Goal: Information Seeking & Learning: Learn about a topic

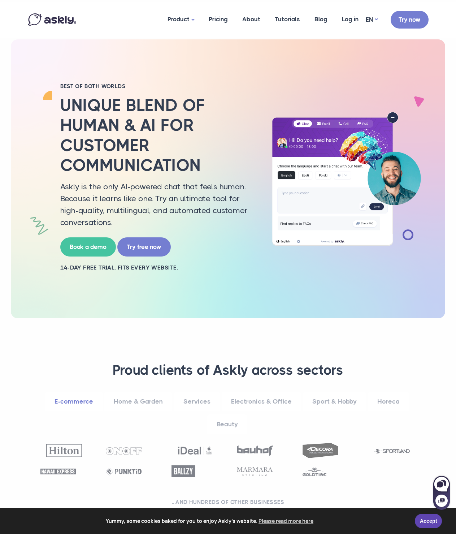
drag, startPoint x: 26, startPoint y: 144, endPoint x: 19, endPoint y: 157, distance: 14.5
click at [26, 144] on div "BEST OF BOTH WORLDS Unique blend of human & AI for customer communication Askly…" at bounding box center [228, 179] width 412 height 192
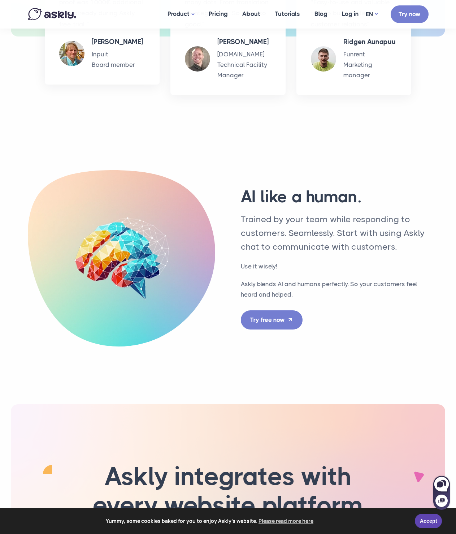
scroll to position [1878, 0]
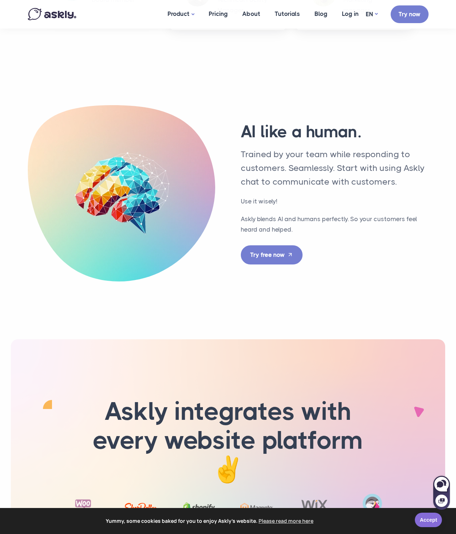
click at [424, 515] on link "Accept" at bounding box center [428, 519] width 27 height 14
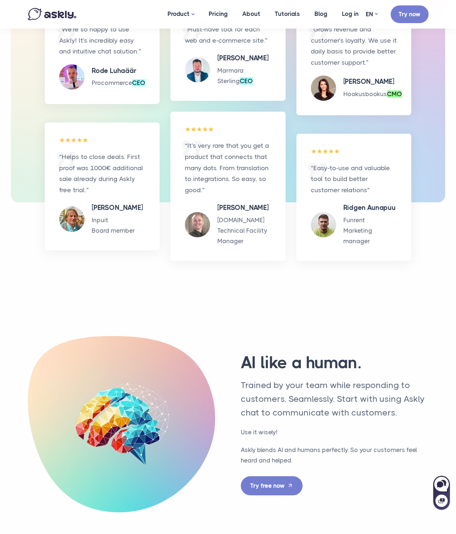
scroll to position [2133, 0]
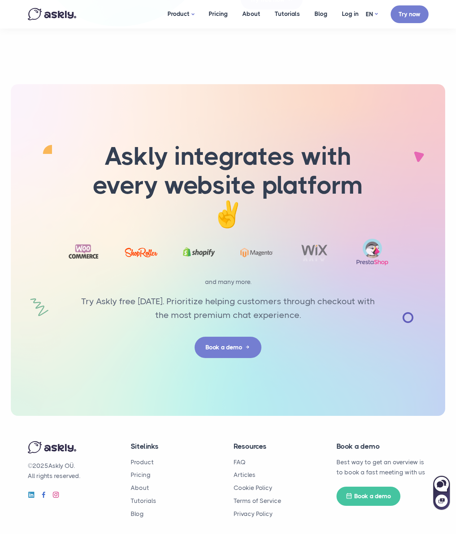
click at [56, 460] on p "© 2025 Askly OÜ. All rights reserved." at bounding box center [74, 470] width 92 height 21
drag, startPoint x: 56, startPoint y: 453, endPoint x: 11, endPoint y: 443, distance: 46.2
click at [81, 460] on p "© 2025 Askly OÜ. All rights reserved." at bounding box center [74, 470] width 92 height 21
copy p "Askly OÜ."
click at [255, 510] on link "Privacy Policy" at bounding box center [253, 513] width 39 height 7
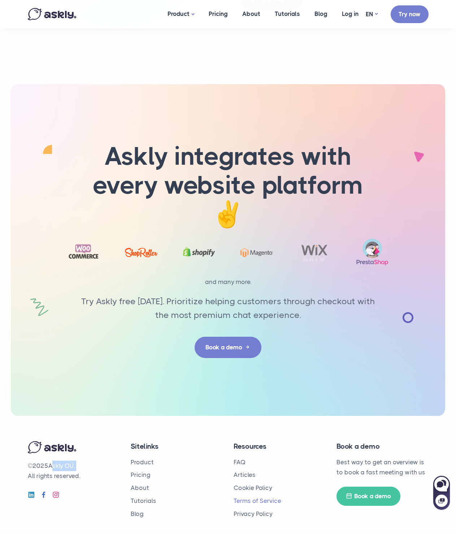
click at [258, 497] on link "Terms of Service" at bounding box center [258, 500] width 48 height 7
click at [254, 482] on li "Cookie Policy" at bounding box center [280, 487] width 92 height 10
click at [248, 471] on link "Articles" at bounding box center [245, 474] width 22 height 7
click at [134, 510] on link "Blog" at bounding box center [137, 513] width 13 height 7
click at [138, 484] on link "About" at bounding box center [140, 487] width 18 height 7
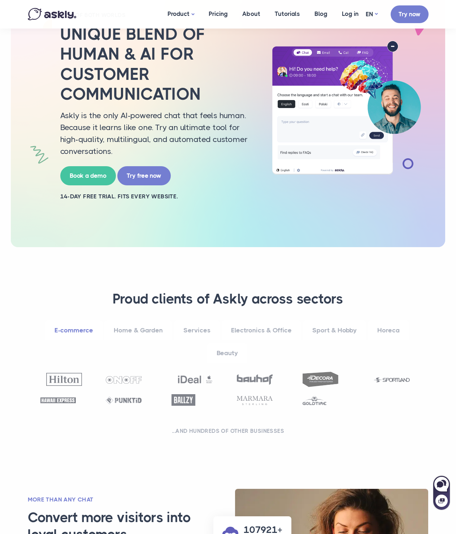
scroll to position [0, 0]
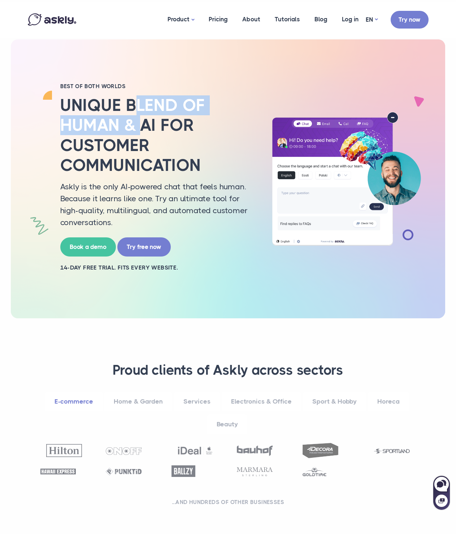
drag, startPoint x: 139, startPoint y: 115, endPoint x: 129, endPoint y: 165, distance: 51.5
click at [130, 152] on h2 "Unique blend of human & AI for customer communication" at bounding box center [157, 135] width 195 height 80
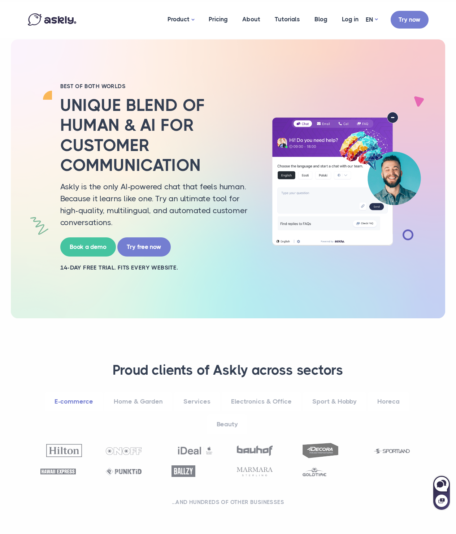
click at [129, 170] on h2 "Unique blend of human & AI for customer communication" at bounding box center [157, 135] width 195 height 80
drag, startPoint x: 110, startPoint y: 187, endPoint x: 124, endPoint y: 187, distance: 13.7
click at [121, 187] on p "Askly is the only AI-powered chat that feels human. Because it learns like one.…" at bounding box center [157, 205] width 195 height 48
click at [90, 189] on p "Askly is the only AI-powered chat that feels human. Because it learns like one.…" at bounding box center [157, 205] width 195 height 48
drag, startPoint x: 129, startPoint y: 186, endPoint x: 180, endPoint y: 186, distance: 50.6
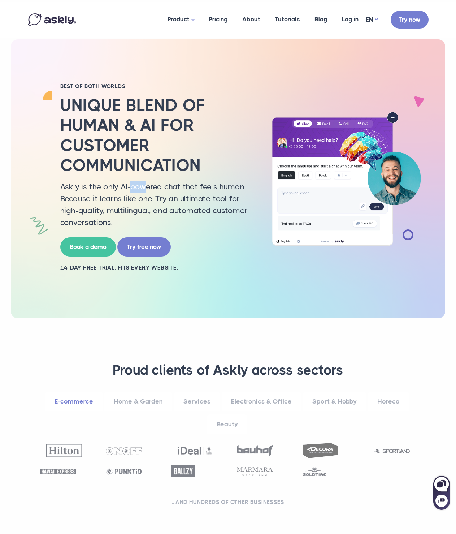
click at [171, 186] on p "Askly is the only AI-powered chat that feels human. Because it learns like one.…" at bounding box center [157, 205] width 195 height 48
click at [184, 187] on p "Askly is the only AI-powered chat that feels human. Because it learns like one.…" at bounding box center [157, 205] width 195 height 48
drag, startPoint x: 186, startPoint y: 187, endPoint x: 178, endPoint y: 204, distance: 18.4
click at [181, 201] on p "Askly is the only AI-powered chat that feels human. Because it learns like one.…" at bounding box center [157, 205] width 195 height 48
click at [176, 208] on p "Askly is the only AI-powered chat that feels human. Because it learns like one.…" at bounding box center [157, 205] width 195 height 48
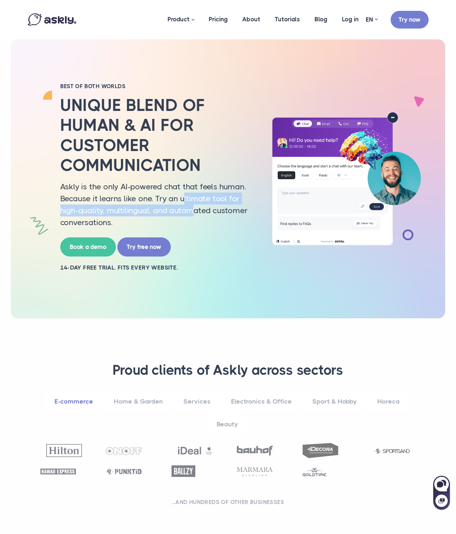
drag, startPoint x: 189, startPoint y: 204, endPoint x: 198, endPoint y: 213, distance: 13.5
click at [197, 212] on p "Askly is the only AI-powered chat that feels human. Because it learns like one.…" at bounding box center [157, 205] width 195 height 48
drag, startPoint x: 214, startPoint y: 223, endPoint x: 215, endPoint y: 226, distance: 3.8
click at [215, 226] on p "Askly is the only AI-powered chat that feels human. Because it learns like one.…" at bounding box center [157, 205] width 195 height 48
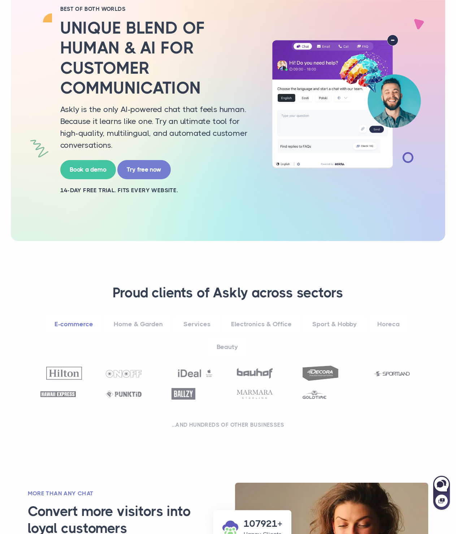
scroll to position [108, 0]
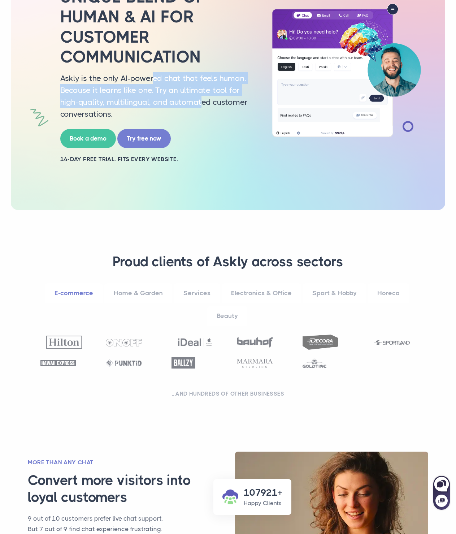
drag, startPoint x: 154, startPoint y: 77, endPoint x: 205, endPoint y: 109, distance: 60.6
click at [202, 105] on p "Askly is the only AI-powered chat that feels human. Because it learns like one.…" at bounding box center [157, 96] width 195 height 48
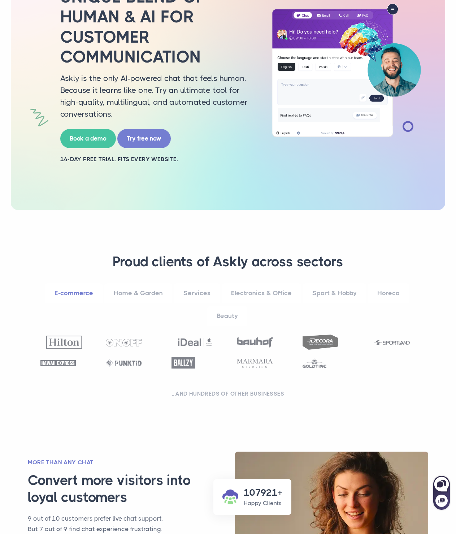
drag, startPoint x: 213, startPoint y: 123, endPoint x: 214, endPoint y: 128, distance: 5.5
click at [213, 123] on div "BEST OF BOTH WORLDS Unique blend of human & AI for customer communication Askly…" at bounding box center [158, 70] width 206 height 192
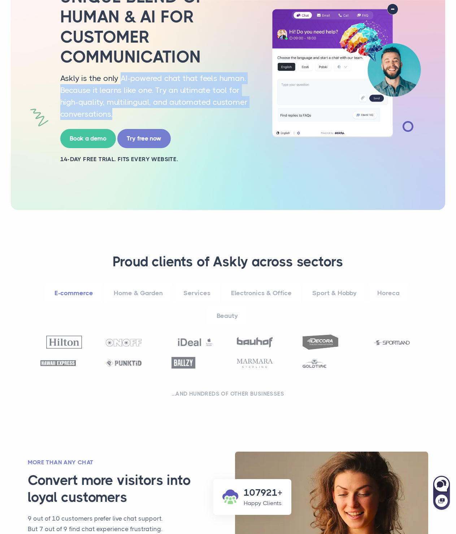
drag, startPoint x: 122, startPoint y: 77, endPoint x: 132, endPoint y: 115, distance: 39.2
click at [132, 115] on p "Askly is the only AI-powered chat that feels human. Because it learns like one.…" at bounding box center [157, 96] width 195 height 48
copy p "AI-powered chat that feels human. Because it learns like one. Try an ultimate t…"
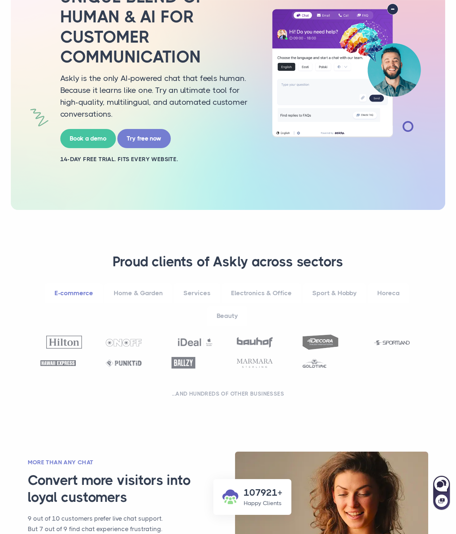
click at [210, 121] on div "BEST OF BOTH WORLDS Unique blend of human & AI for customer communication Askly…" at bounding box center [158, 70] width 206 height 192
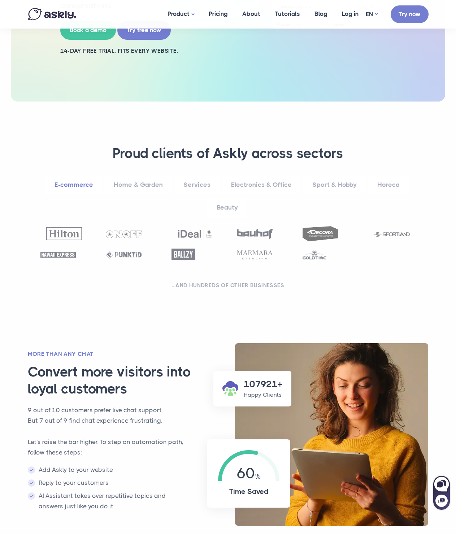
drag, startPoint x: 180, startPoint y: 170, endPoint x: 188, endPoint y: 215, distance: 44.7
click at [182, 171] on div "**********" at bounding box center [228, 219] width 408 height 148
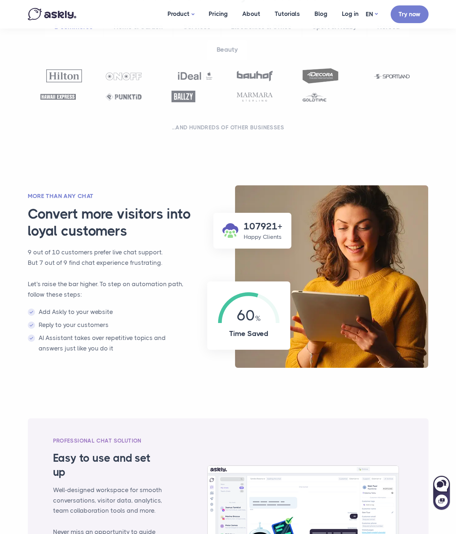
scroll to position [397, 0]
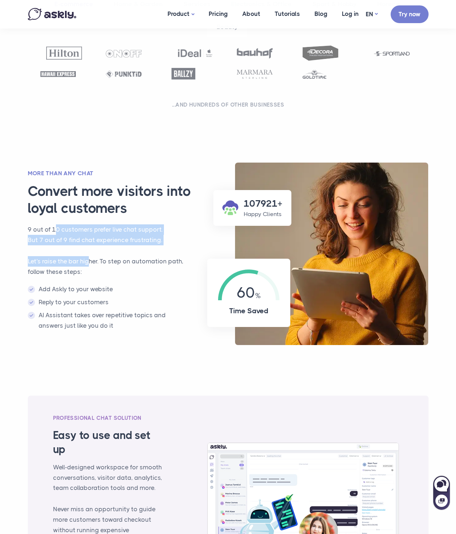
drag, startPoint x: 58, startPoint y: 233, endPoint x: 101, endPoint y: 279, distance: 63.4
click at [96, 270] on div "More than any chat Convert more visitors into loyal customers 9 out of 10 custo…" at bounding box center [107, 253] width 173 height 169
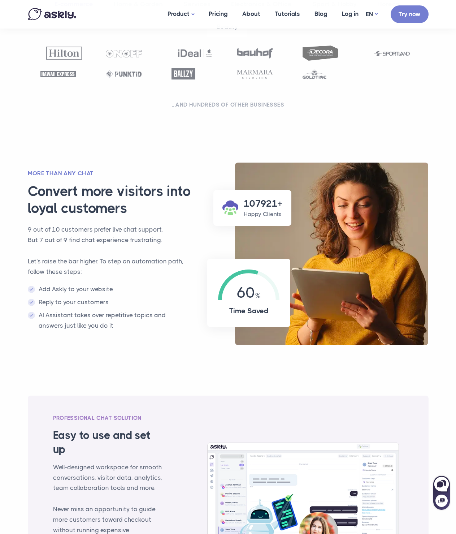
drag, startPoint x: 103, startPoint y: 285, endPoint x: 105, endPoint y: 289, distance: 4.8
click at [104, 286] on li "Add Askly to your website" at bounding box center [107, 289] width 159 height 10
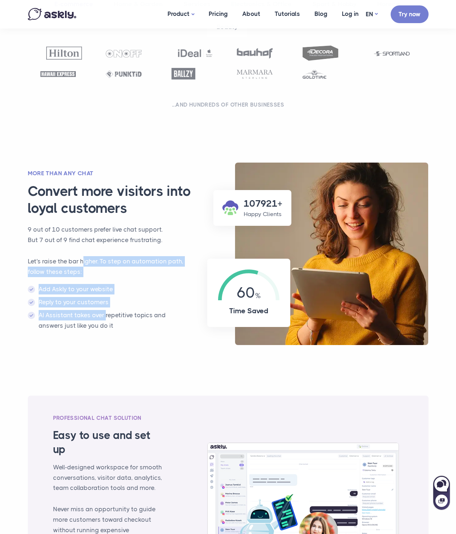
drag, startPoint x: 91, startPoint y: 272, endPoint x: 107, endPoint y: 311, distance: 42.1
click at [107, 311] on div "More than any chat Convert more visitors into loyal customers 9 out of 10 custo…" at bounding box center [107, 253] width 173 height 169
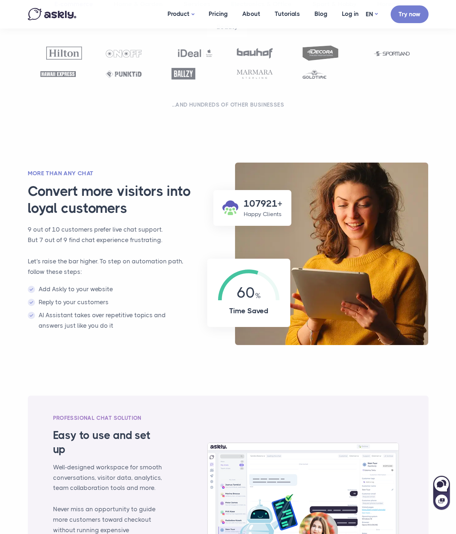
drag, startPoint x: 133, startPoint y: 320, endPoint x: 133, endPoint y: 293, distance: 26.7
click at [133, 317] on li "AI Assistant takes over repetitive topics and answers just like you do it" at bounding box center [107, 320] width 159 height 21
click at [114, 230] on p "9 out of 10 customers prefer live chat support." at bounding box center [107, 229] width 159 height 10
drag, startPoint x: 114, startPoint y: 230, endPoint x: 143, endPoint y: 228, distance: 29.3
click at [144, 228] on p "9 out of 10 customers prefer live chat support." at bounding box center [107, 229] width 159 height 10
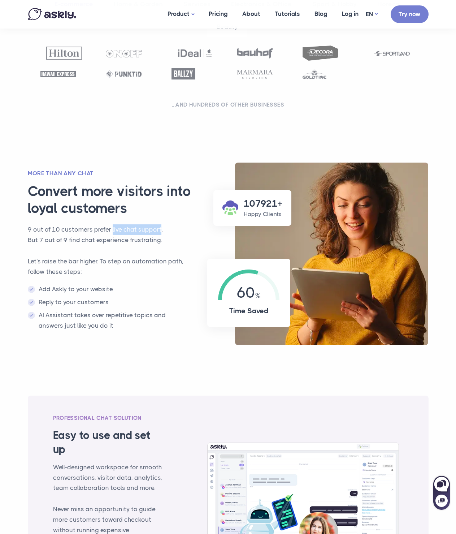
copy p "live chat support"
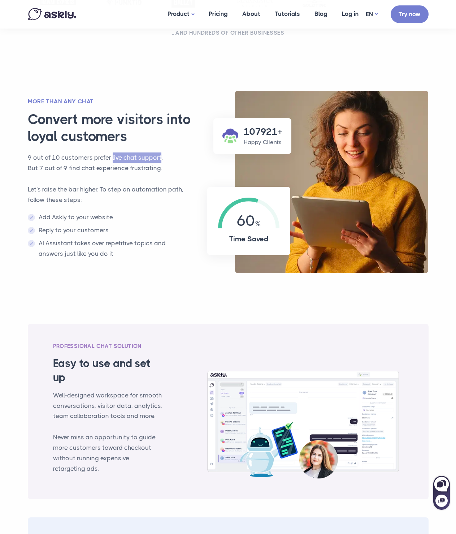
scroll to position [469, 0]
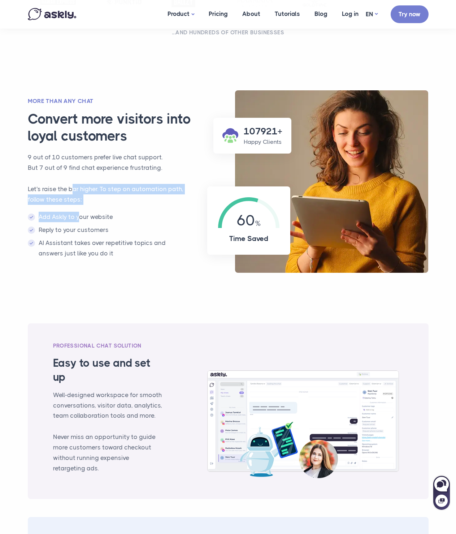
drag, startPoint x: 73, startPoint y: 178, endPoint x: 87, endPoint y: 237, distance: 60.1
click at [85, 231] on div "More than any chat Convert more visitors into loyal customers 9 out of 10 custo…" at bounding box center [107, 181] width 173 height 169
click at [90, 246] on li "AI Assistant takes over repetitive topics and answers just like you do it" at bounding box center [107, 248] width 159 height 21
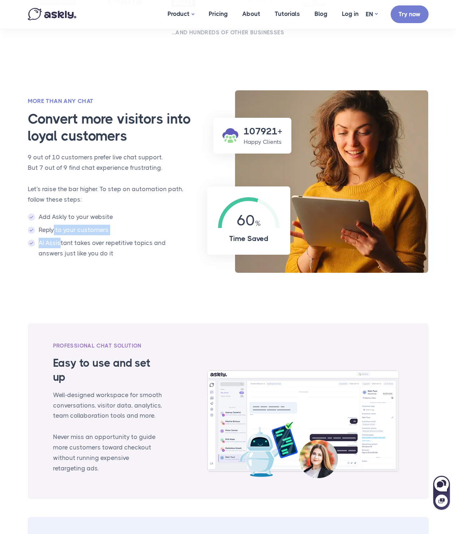
drag, startPoint x: 56, startPoint y: 232, endPoint x: 62, endPoint y: 249, distance: 18.3
click at [61, 247] on ul "Add Askly to your website Reply to your customers AI Assistant takes over repet…" at bounding box center [107, 235] width 159 height 47
click at [84, 276] on div "107921+ Happy Clients 60 Time Saved More than any chat Convert more visitors in…" at bounding box center [228, 190] width 412 height 215
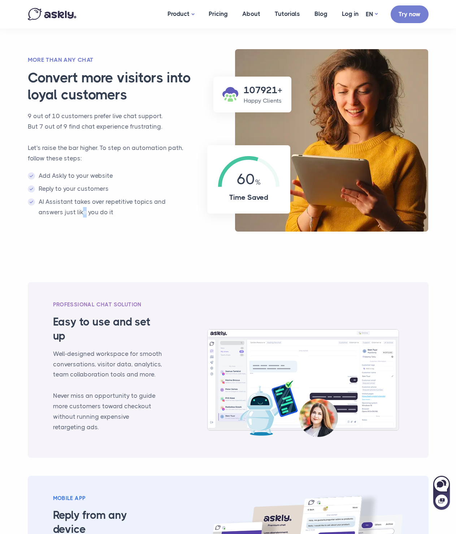
scroll to position [578, 0]
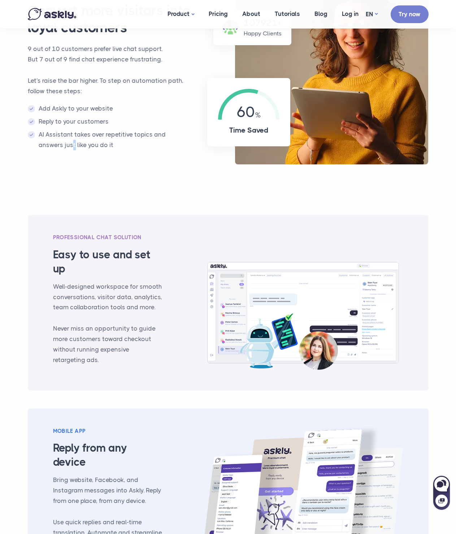
click at [72, 176] on div "107921+ Happy Clients 60 Time Saved More than any chat Convert more visitors in…" at bounding box center [228, 82] width 412 height 215
click at [78, 276] on h3 "Easy to use and set up" at bounding box center [107, 262] width 109 height 28
click at [60, 135] on li "AI Assistant takes over repetitive topics and answers just like you do it" at bounding box center [107, 139] width 159 height 21
drag, startPoint x: 60, startPoint y: 135, endPoint x: 108, endPoint y: 156, distance: 52.1
click at [62, 137] on li "AI Assistant takes over repetitive topics and answers just like you do it" at bounding box center [107, 139] width 159 height 21
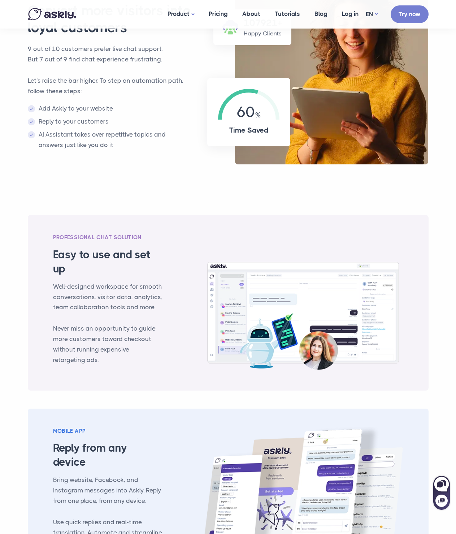
click at [113, 157] on div "More than any chat Convert more visitors into loyal customers 9 out of 10 custo…" at bounding box center [107, 73] width 173 height 169
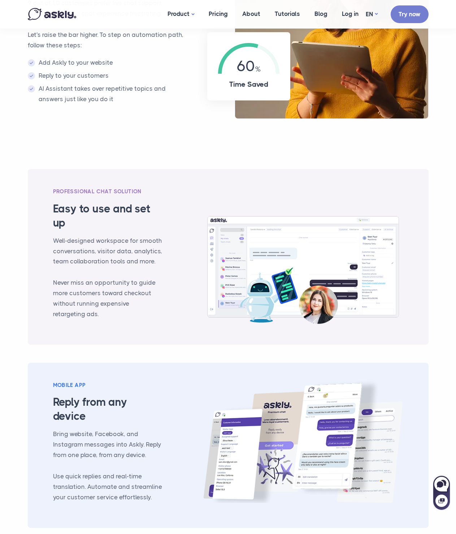
scroll to position [722, 0]
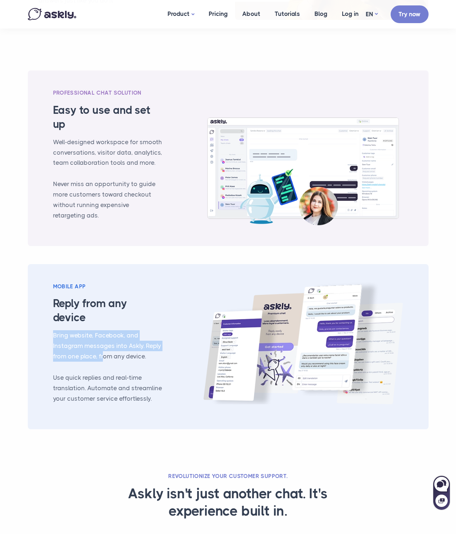
drag, startPoint x: 92, startPoint y: 331, endPoint x: 10, endPoint y: 387, distance: 99.4
click at [105, 363] on div "Mobile App Reply from any device Bring website, Facebook, and Instagram message…" at bounding box center [108, 346] width 120 height 129
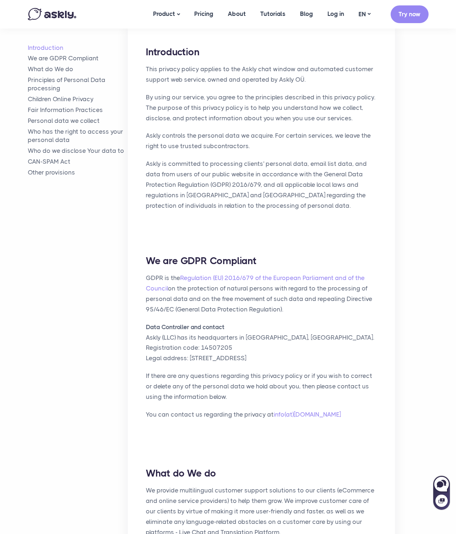
scroll to position [181, 0]
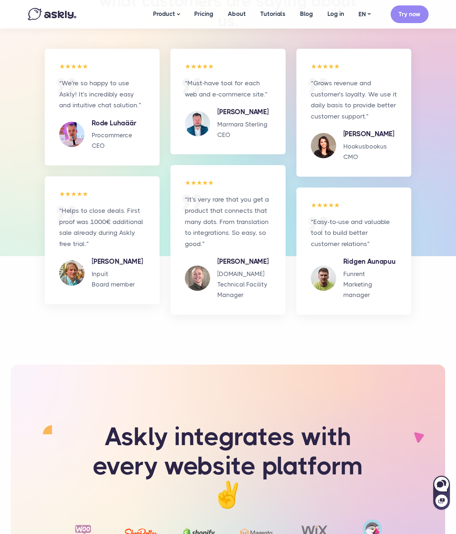
scroll to position [1083, 0]
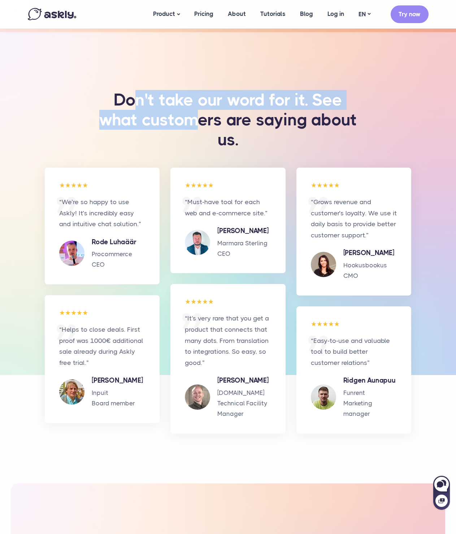
drag, startPoint x: 141, startPoint y: 87, endPoint x: 221, endPoint y: 111, distance: 82.8
click at [212, 110] on h3 "Don't take our word for it. See what customers are saying about us." at bounding box center [228, 120] width 264 height 60
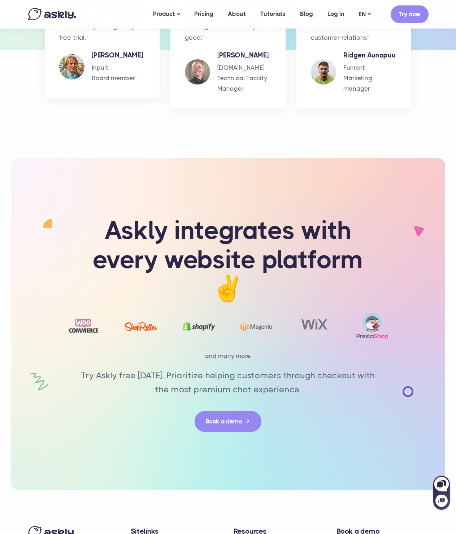
scroll to position [1504, 0]
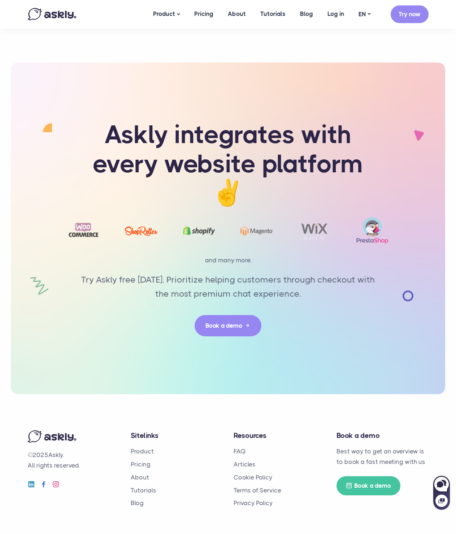
click at [77, 301] on div "Try Askly free today. Prioritize helping customers through checkout with the mo…" at bounding box center [228, 305] width 309 height 64
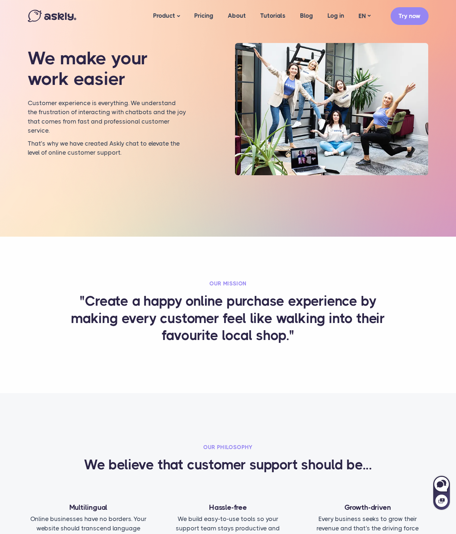
scroll to position [0, 0]
click at [234, 14] on link "About" at bounding box center [237, 16] width 33 height 28
click at [304, 13] on link "Blog" at bounding box center [306, 16] width 27 height 28
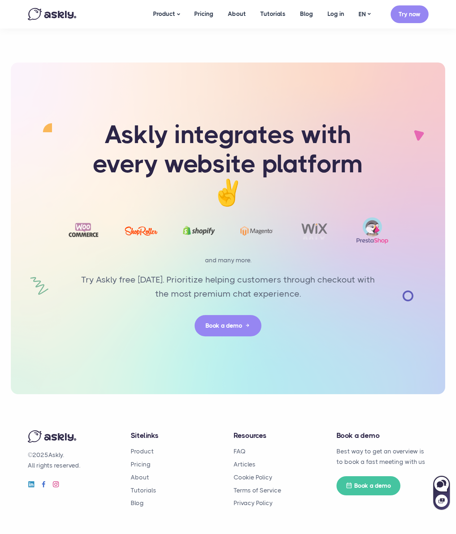
scroll to position [1504, 0]
